Goal: Check status: Check status

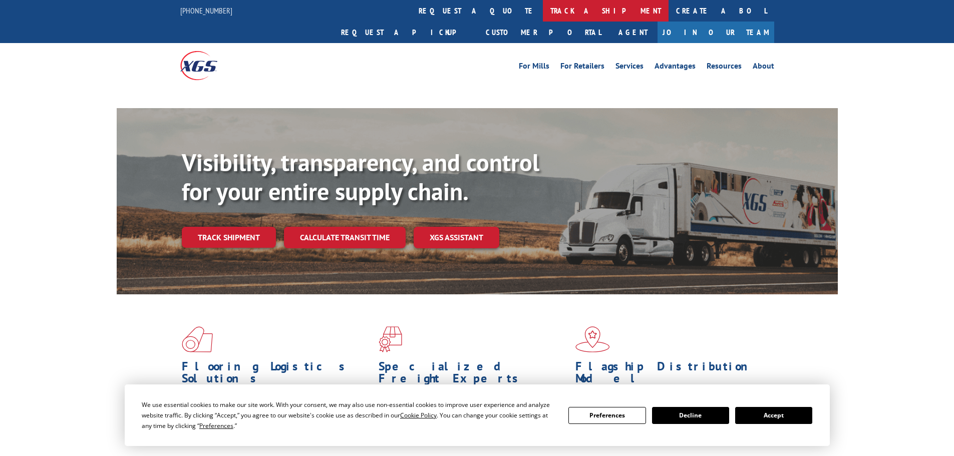
click at [543, 8] on link "track a shipment" at bounding box center [606, 11] width 126 height 22
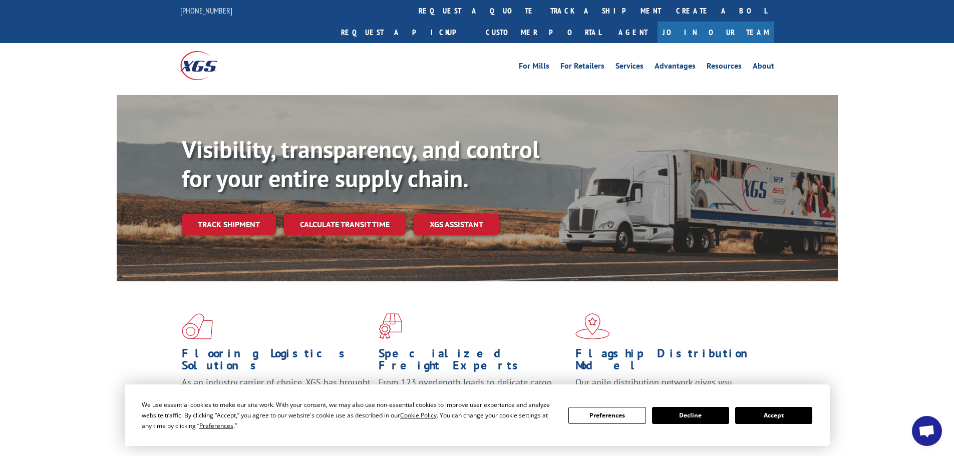
drag, startPoint x: 766, startPoint y: 416, endPoint x: 661, endPoint y: 340, distance: 129.2
click at [767, 415] on button "Accept" at bounding box center [774, 415] width 77 height 17
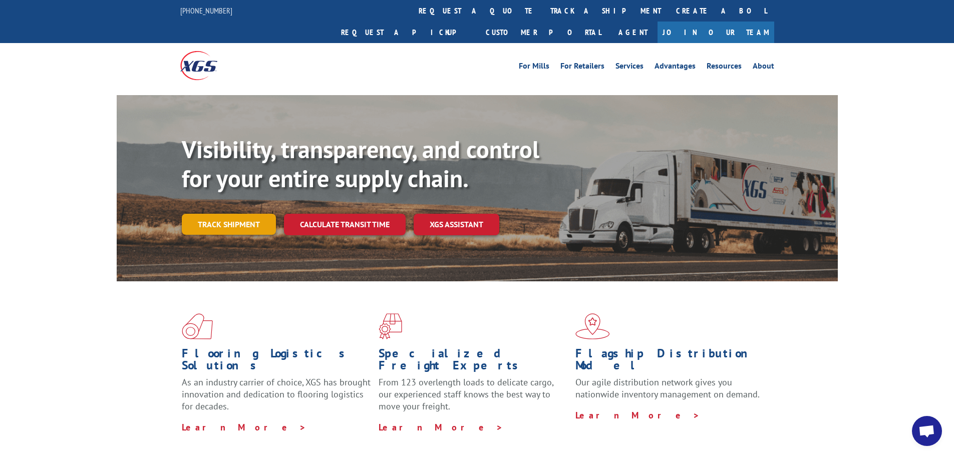
click at [205, 214] on link "Track shipment" at bounding box center [229, 224] width 94 height 21
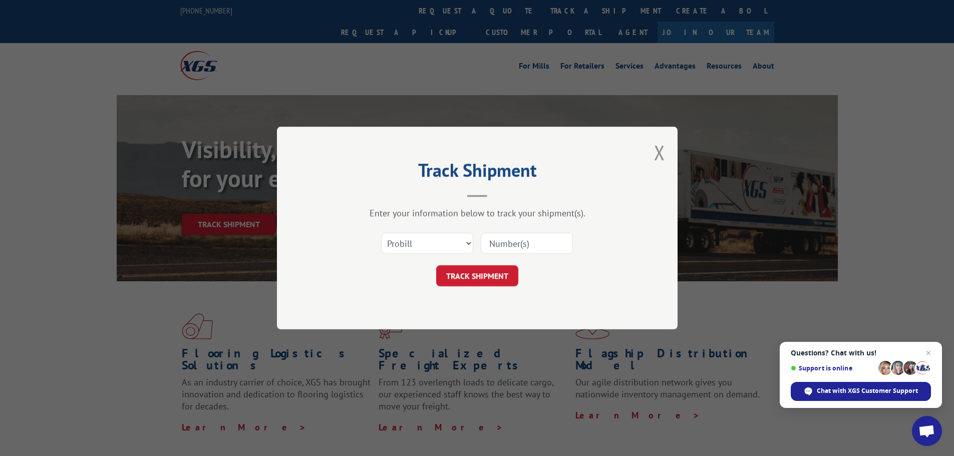
drag, startPoint x: 514, startPoint y: 242, endPoint x: 506, endPoint y: 262, distance: 21.6
click at [514, 242] on input at bounding box center [527, 243] width 92 height 21
paste input "17260138"
type input "17260138"
click at [476, 276] on button "TRACK SHIPMENT" at bounding box center [477, 276] width 82 height 21
